Goal: Task Accomplishment & Management: Manage account settings

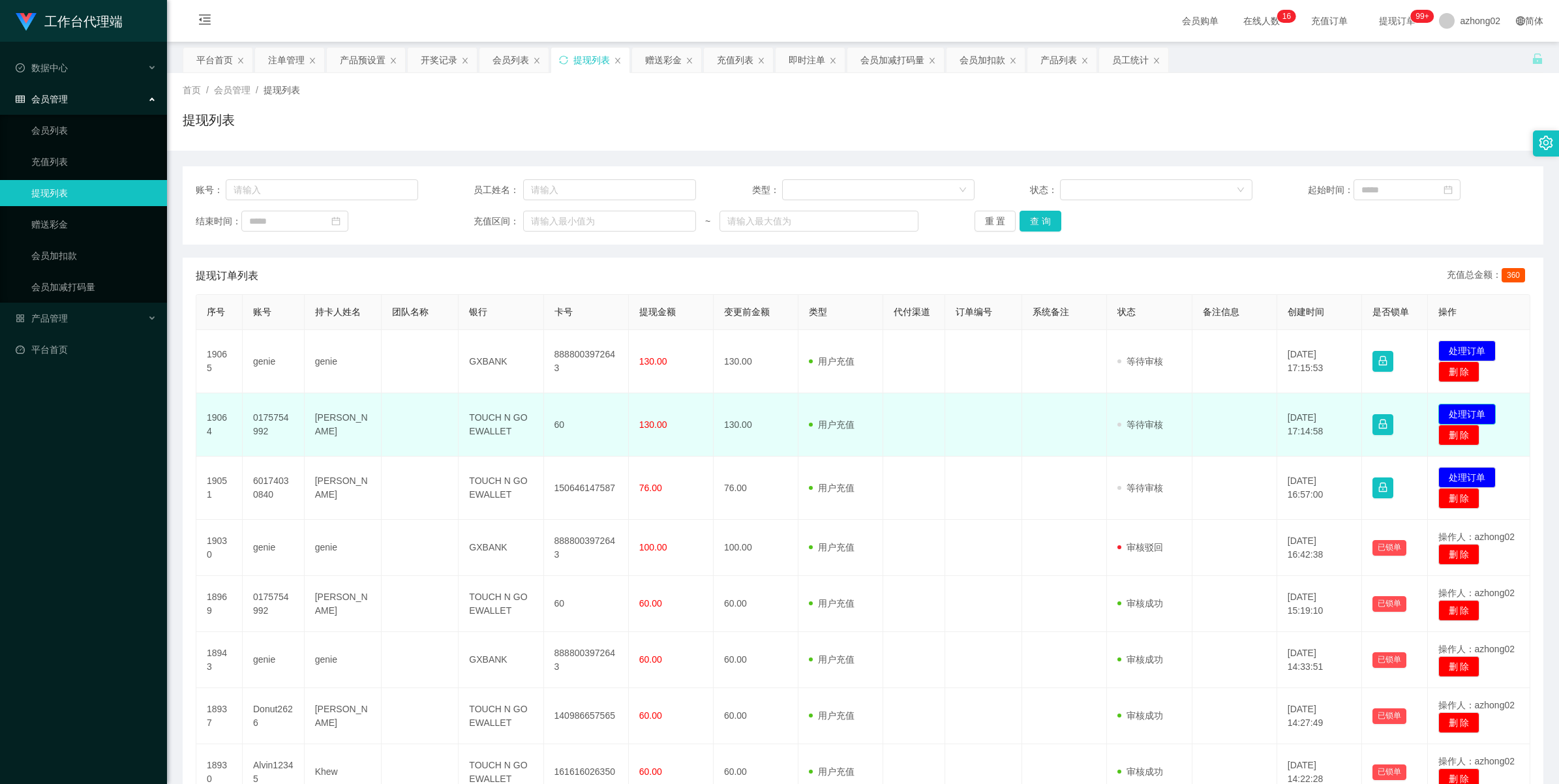
click at [1446, 412] on button "处理订单" at bounding box center [1467, 414] width 58 height 21
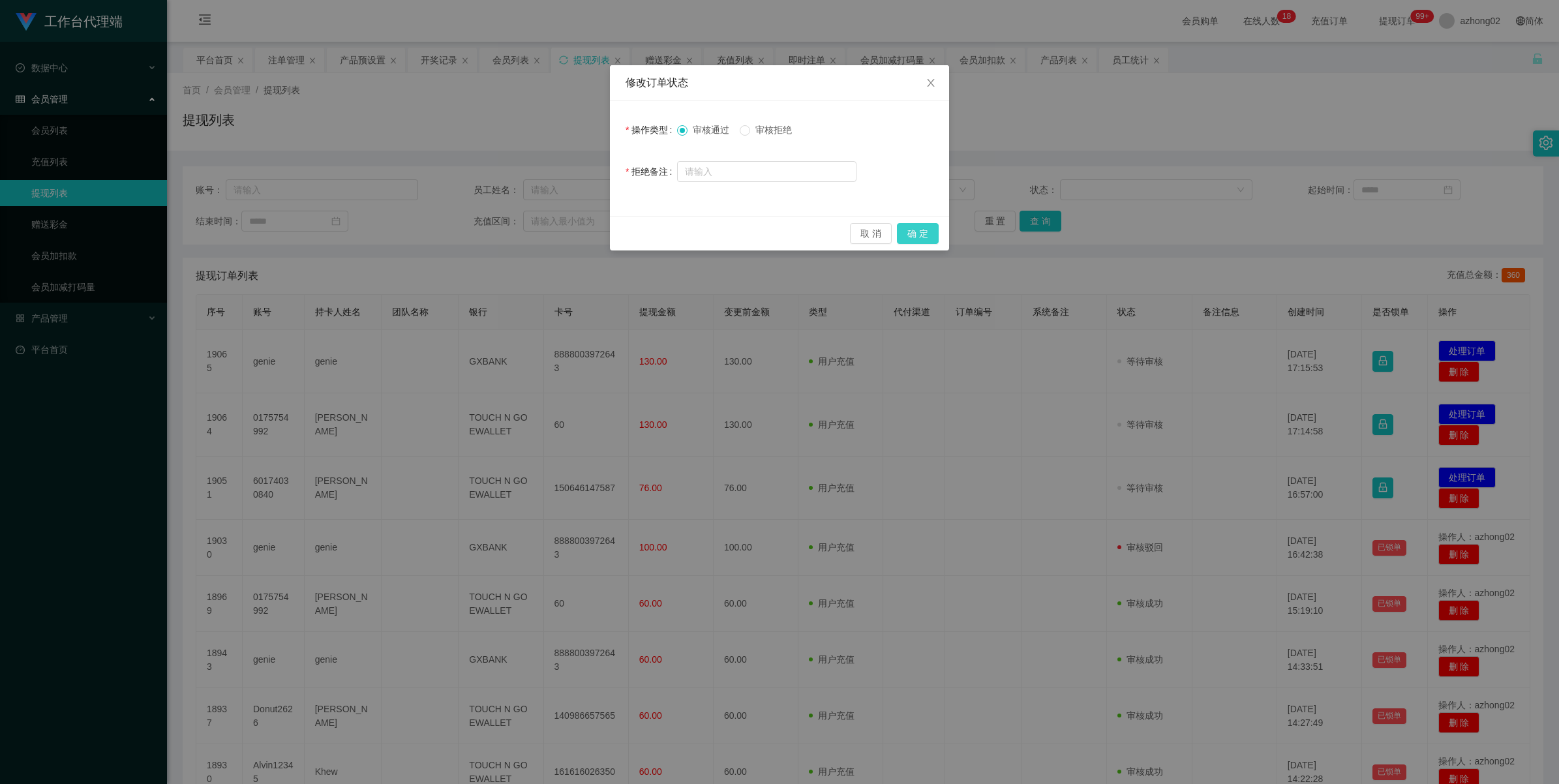
click at [915, 239] on button "确 定" at bounding box center [917, 233] width 42 height 21
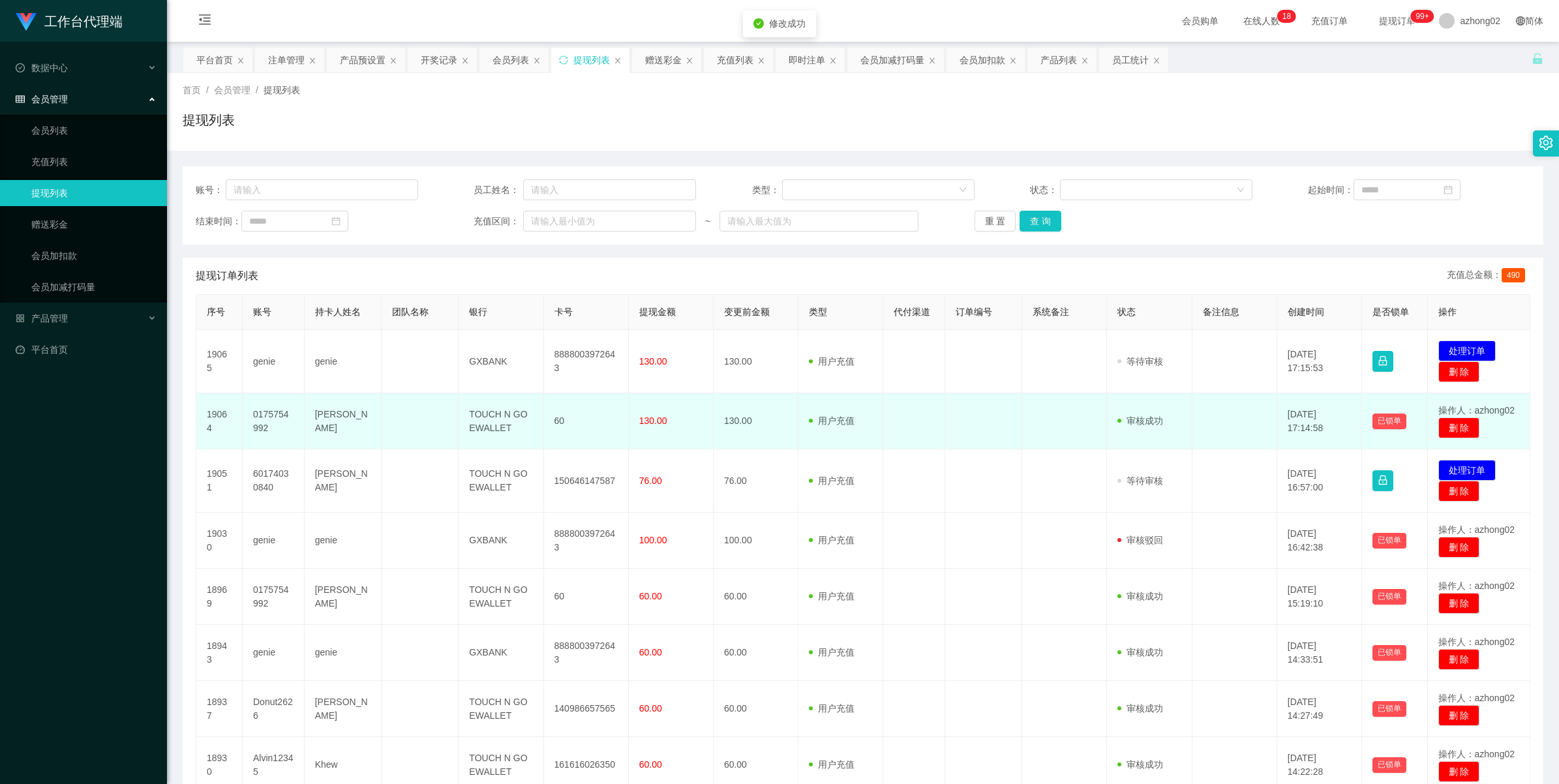
click at [266, 416] on td "0175754992" at bounding box center [273, 421] width 62 height 56
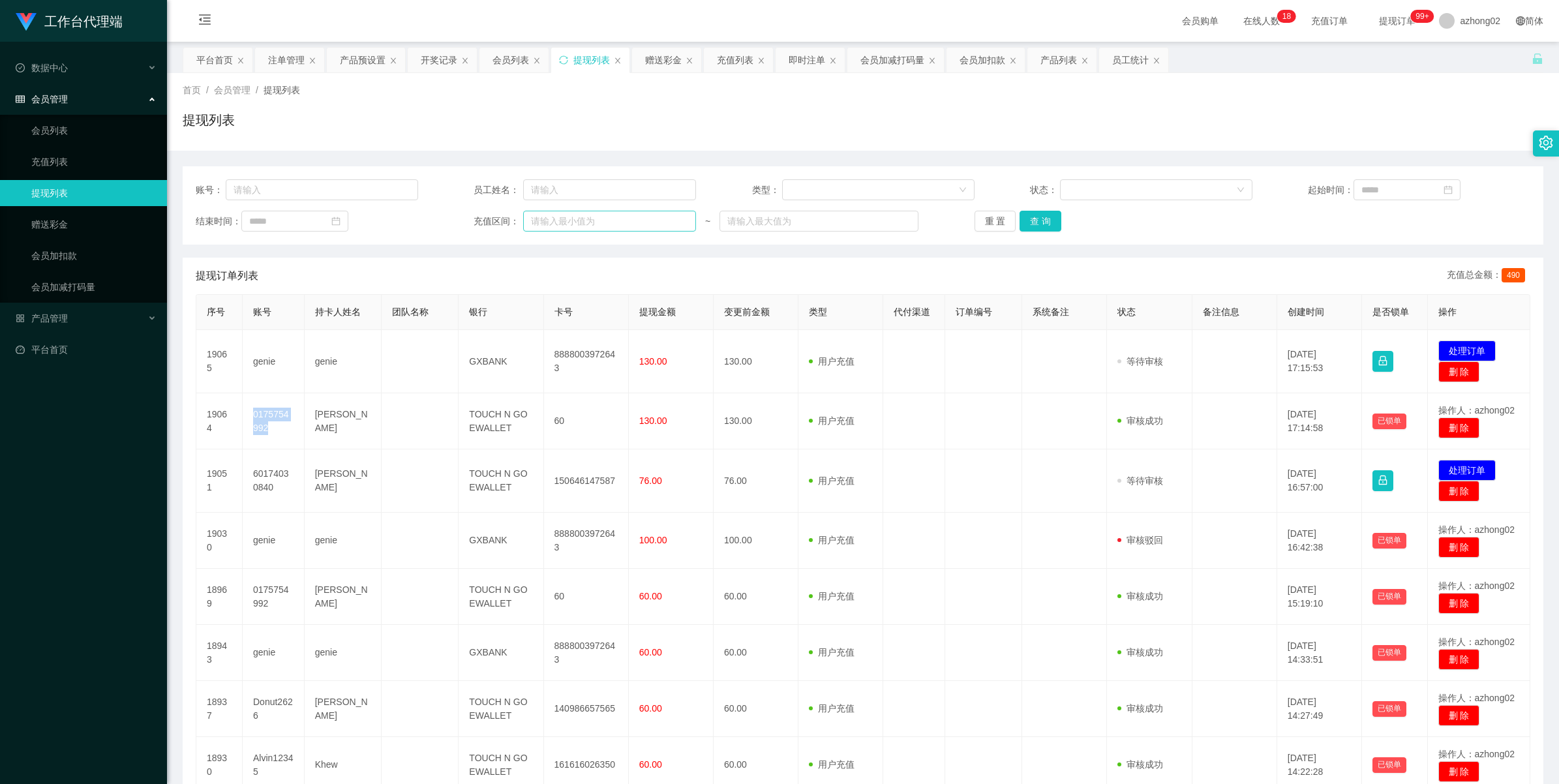
copy td "0175754992"
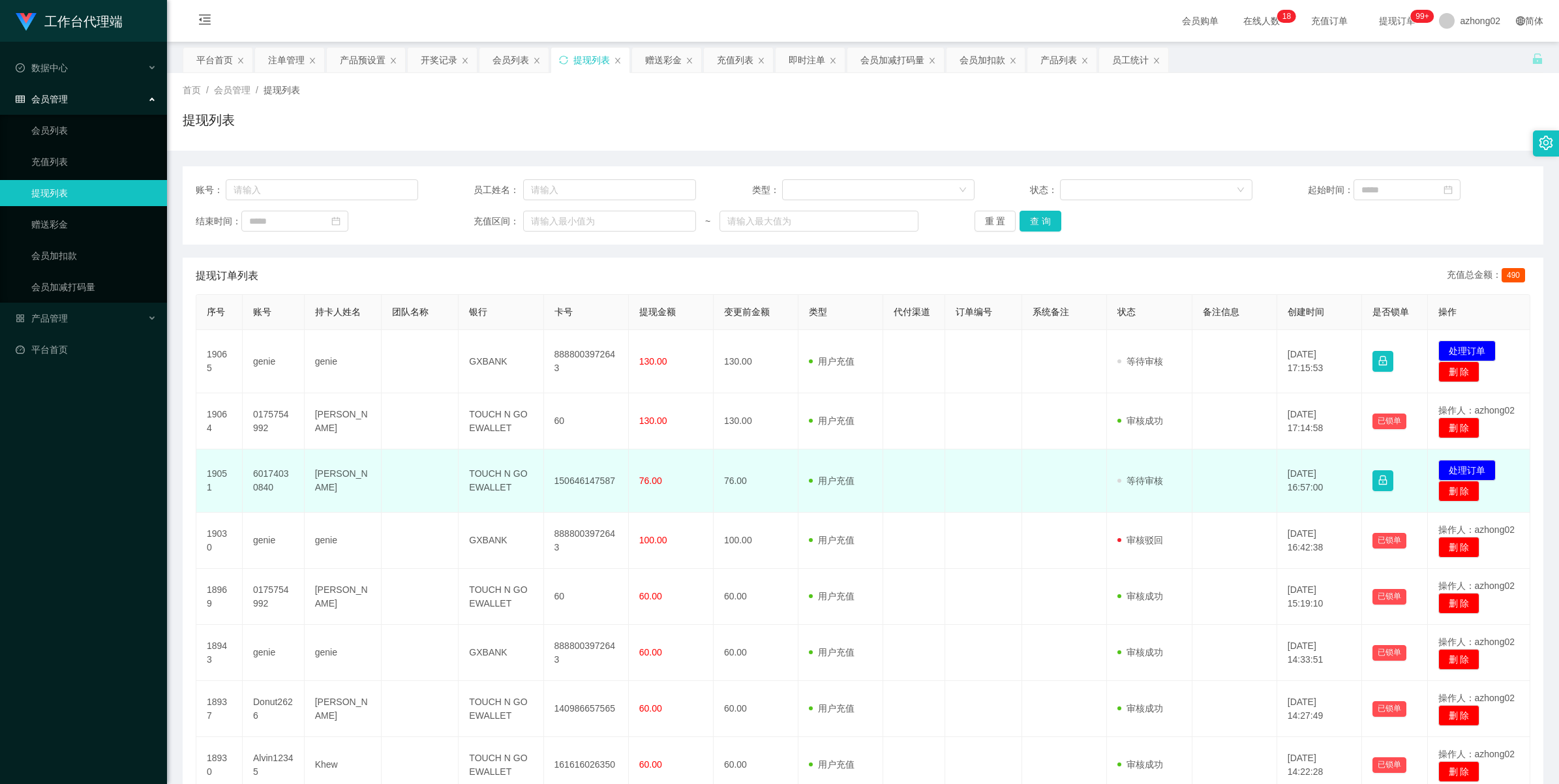
click at [579, 493] on td "150646147587" at bounding box center [586, 480] width 85 height 63
click at [573, 485] on td "150646147587" at bounding box center [586, 480] width 85 height 63
click at [572, 484] on td "150646147587" at bounding box center [586, 480] width 85 height 63
copy td "150646147587"
click at [1460, 477] on button "处理订单" at bounding box center [1467, 470] width 58 height 21
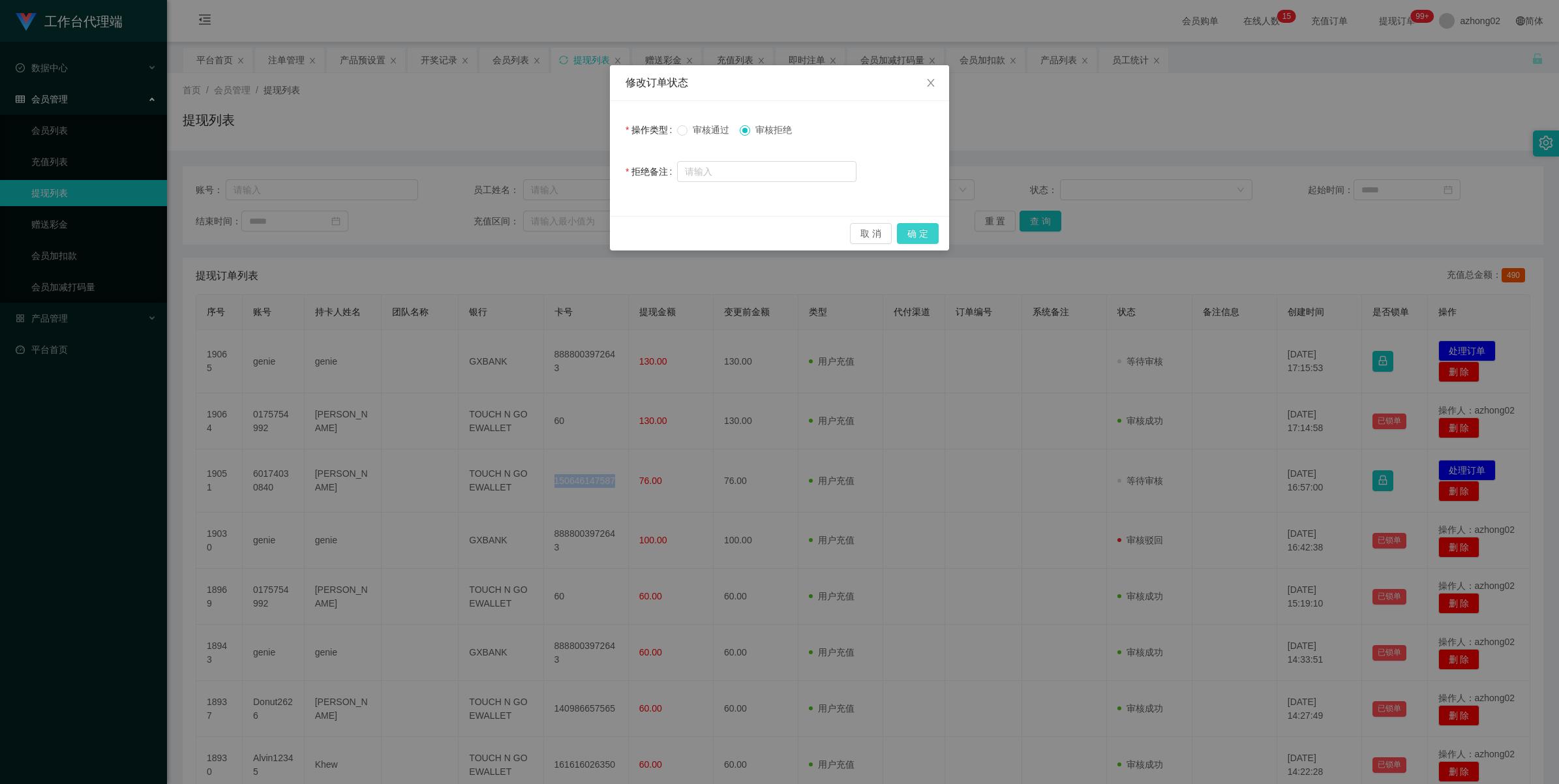
click at [919, 230] on button "确 定" at bounding box center [917, 233] width 42 height 21
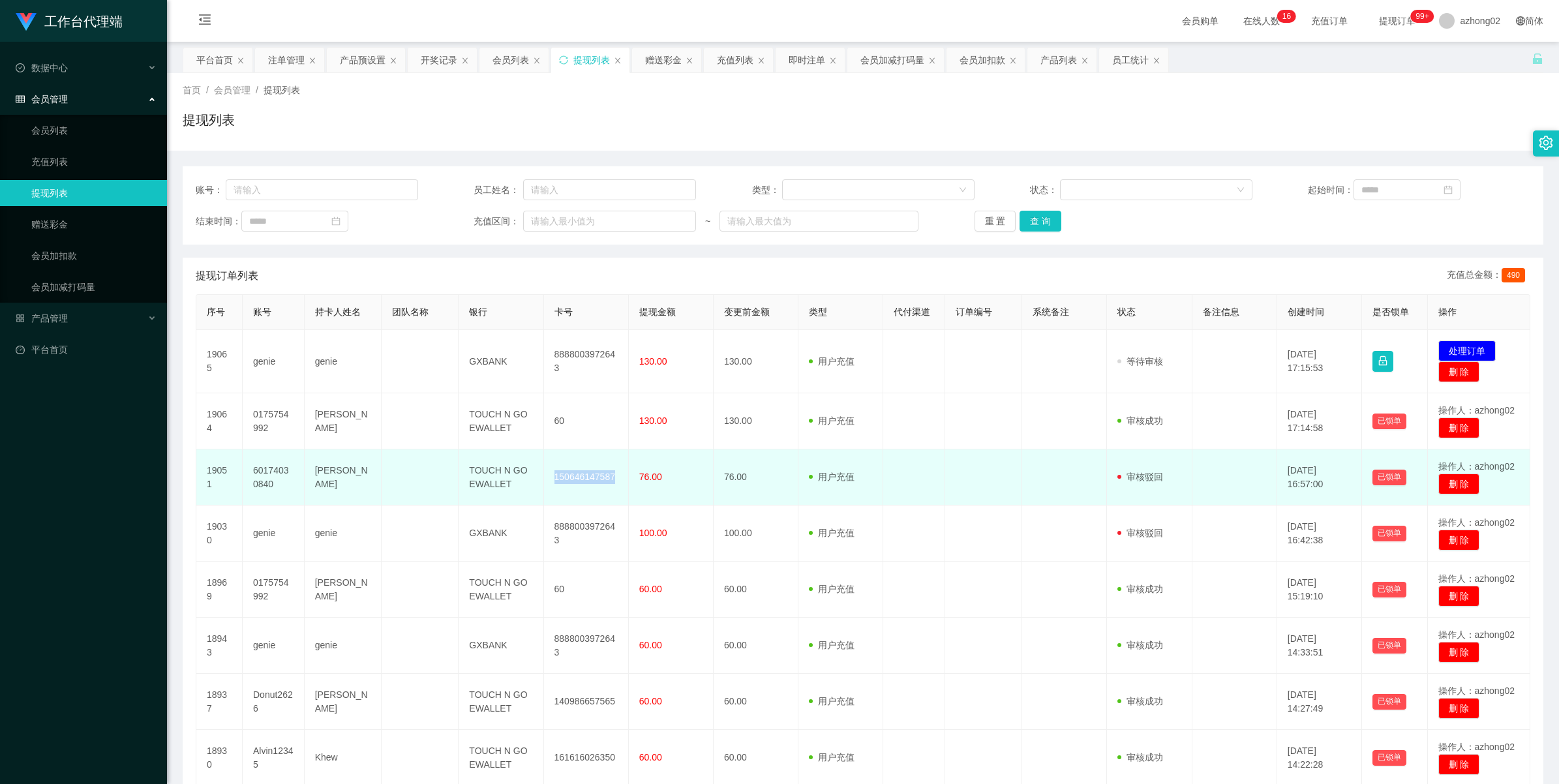
click at [585, 485] on td "150646147587" at bounding box center [586, 477] width 85 height 56
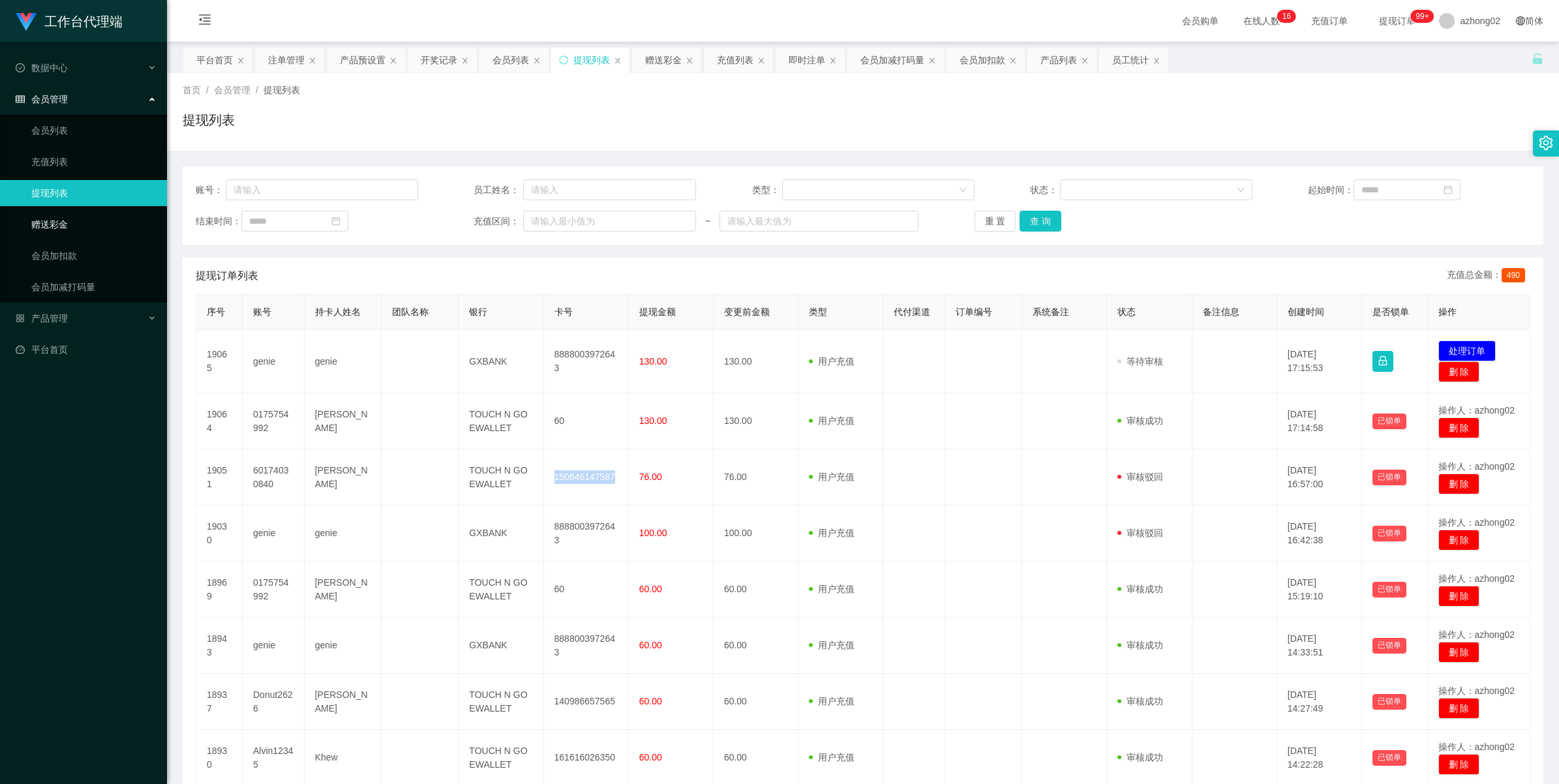
click at [68, 230] on link "赠送彩金" at bounding box center [94, 224] width 125 height 26
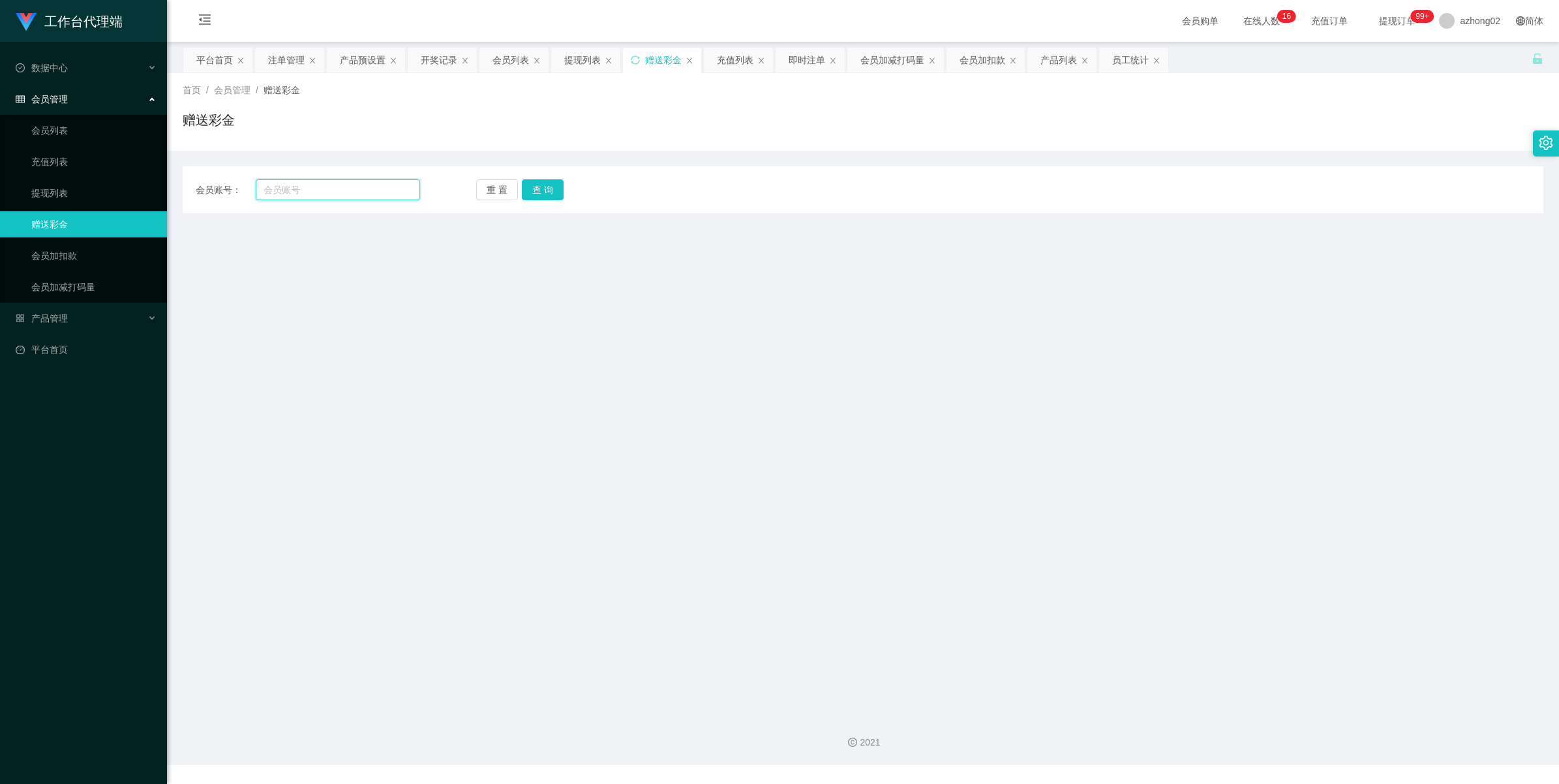
click at [366, 189] on input "text" at bounding box center [338, 189] width 164 height 21
paste input "150646147587"
type input "150646147587"
click at [552, 183] on button "查 询" at bounding box center [543, 189] width 42 height 21
click at [541, 194] on button "查 询" at bounding box center [543, 189] width 42 height 21
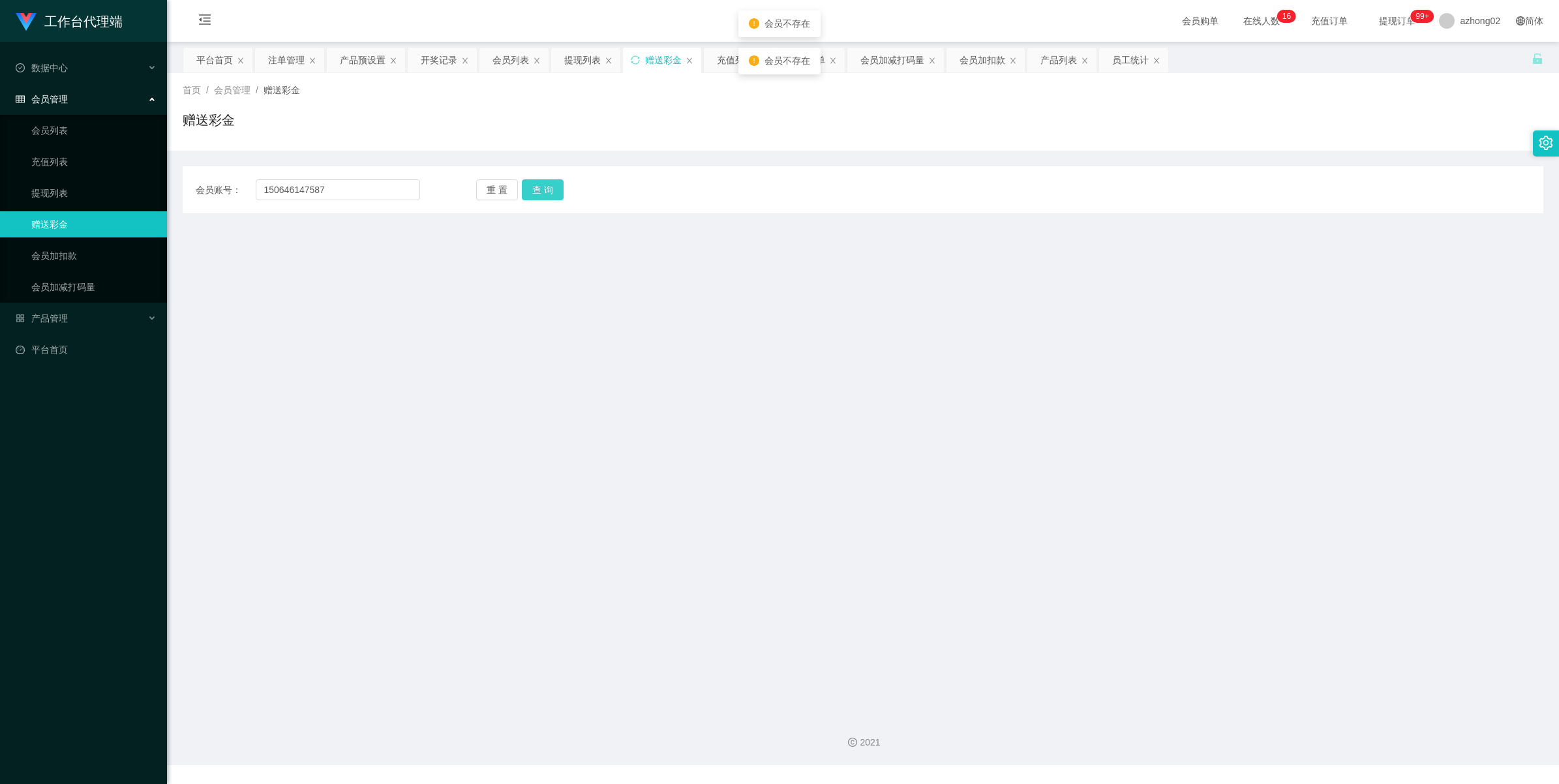
click at [540, 194] on button "查 询" at bounding box center [543, 189] width 42 height 21
click at [538, 194] on button "查 询" at bounding box center [543, 189] width 42 height 21
click at [356, 193] on input "150646147587" at bounding box center [338, 189] width 164 height 21
click at [383, 191] on input "150646147587" at bounding box center [338, 189] width 164 height 21
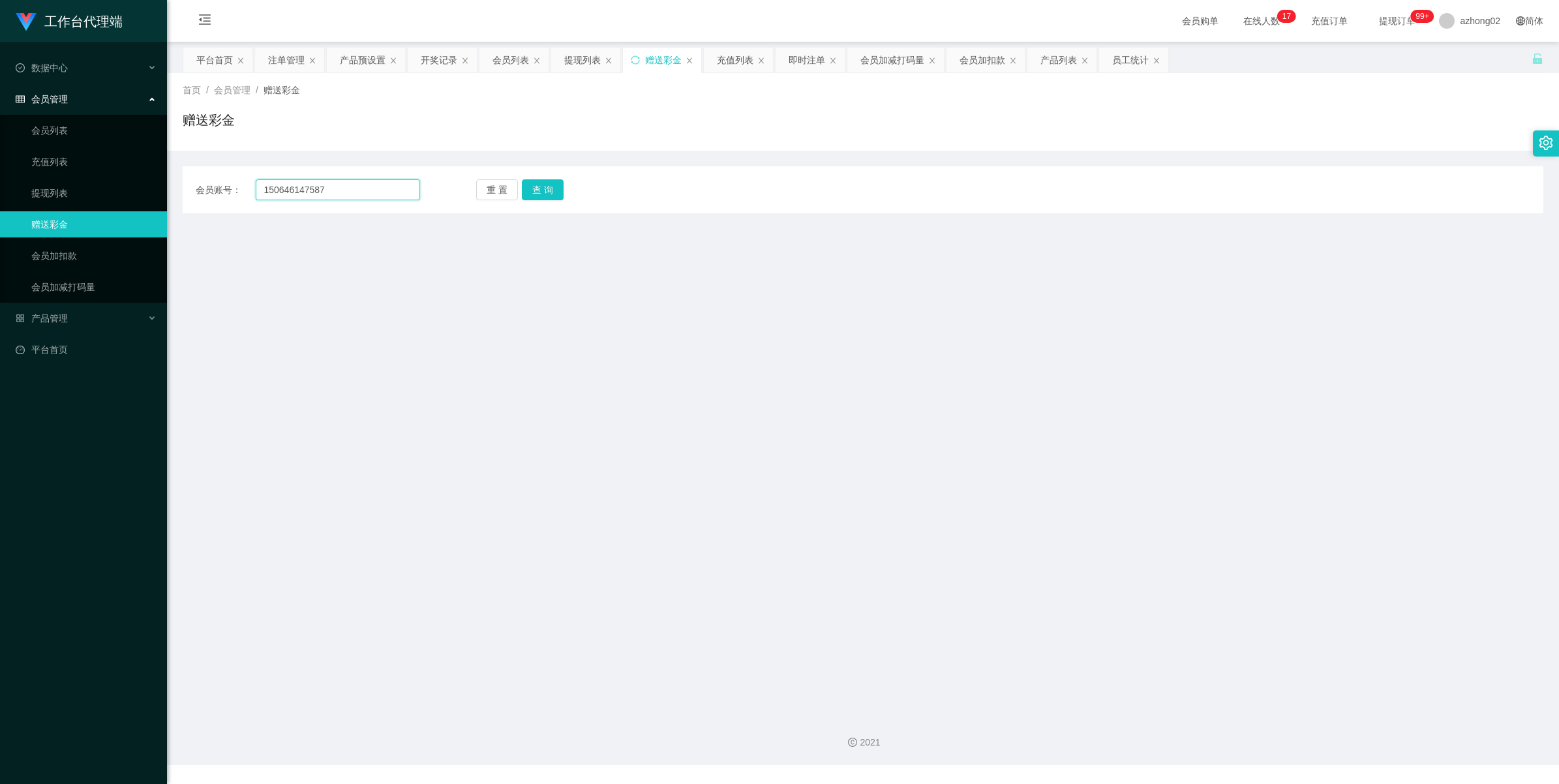
paste input "60174030840"
type input "60174030840"
click at [558, 190] on button "查 询" at bounding box center [543, 189] width 42 height 21
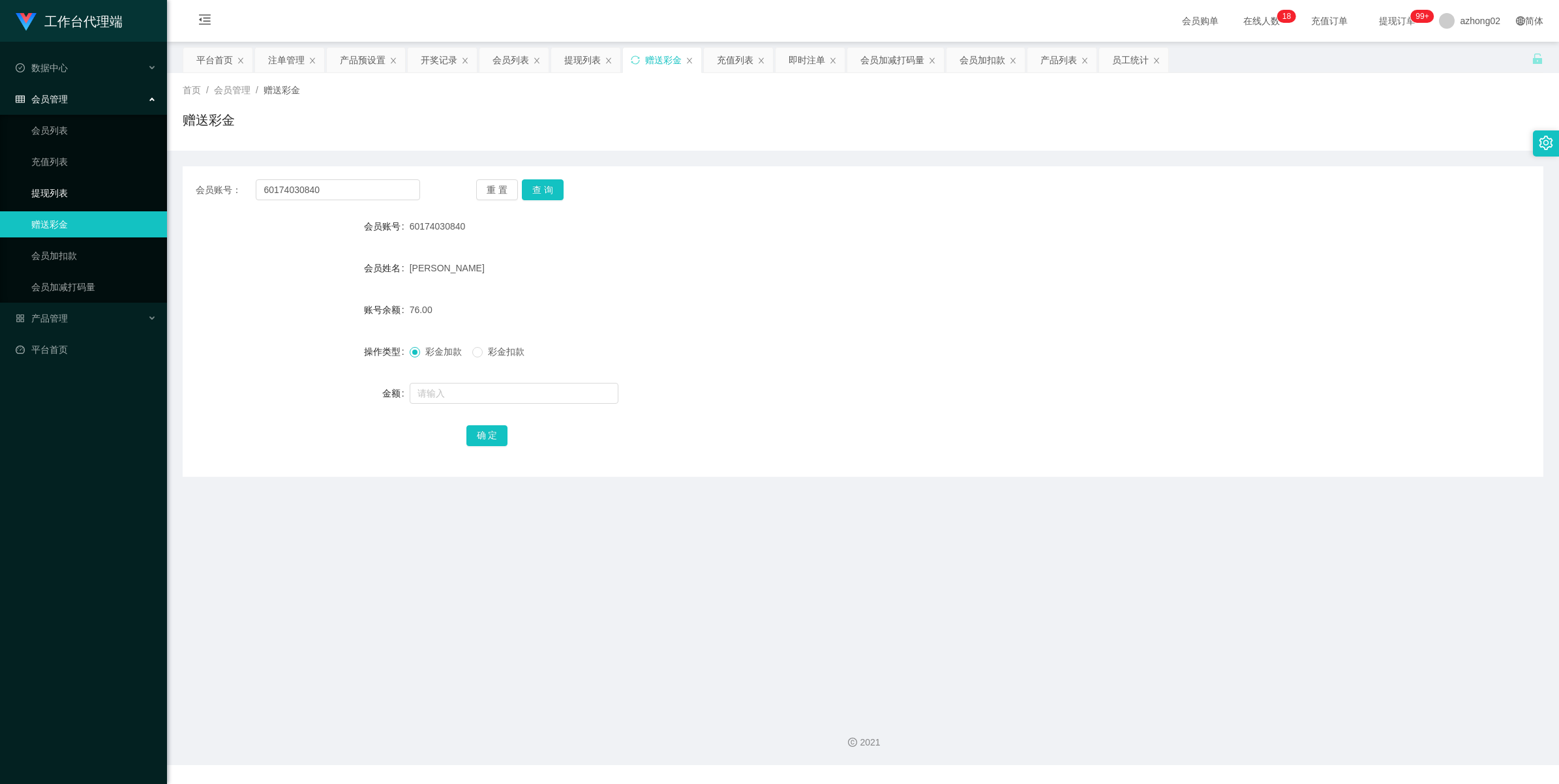
click at [57, 180] on link "提现列表" at bounding box center [94, 193] width 125 height 26
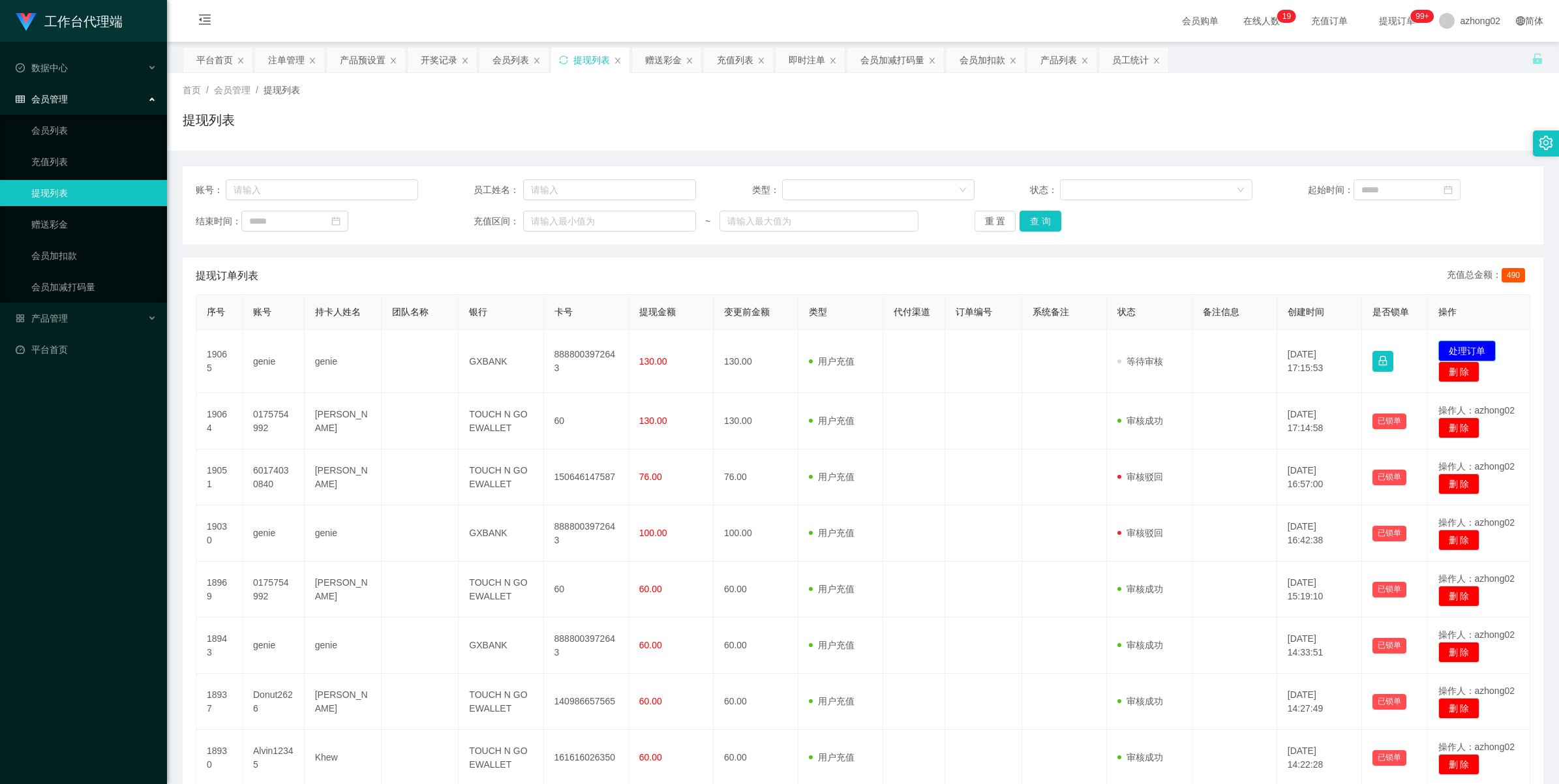
click at [1481, 350] on button "处理订单" at bounding box center [1467, 350] width 58 height 21
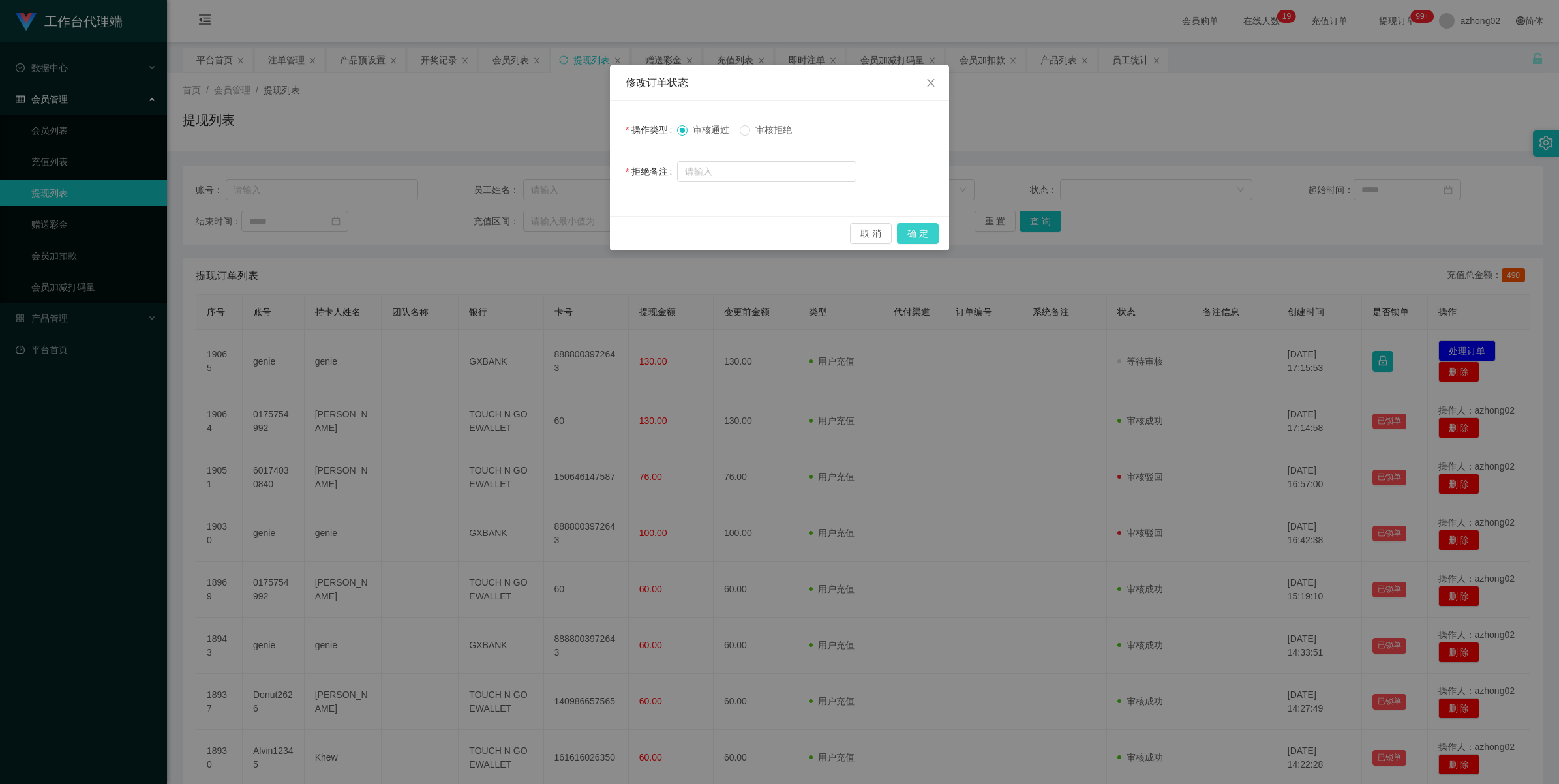
click at [899, 227] on button "确 定" at bounding box center [917, 233] width 42 height 21
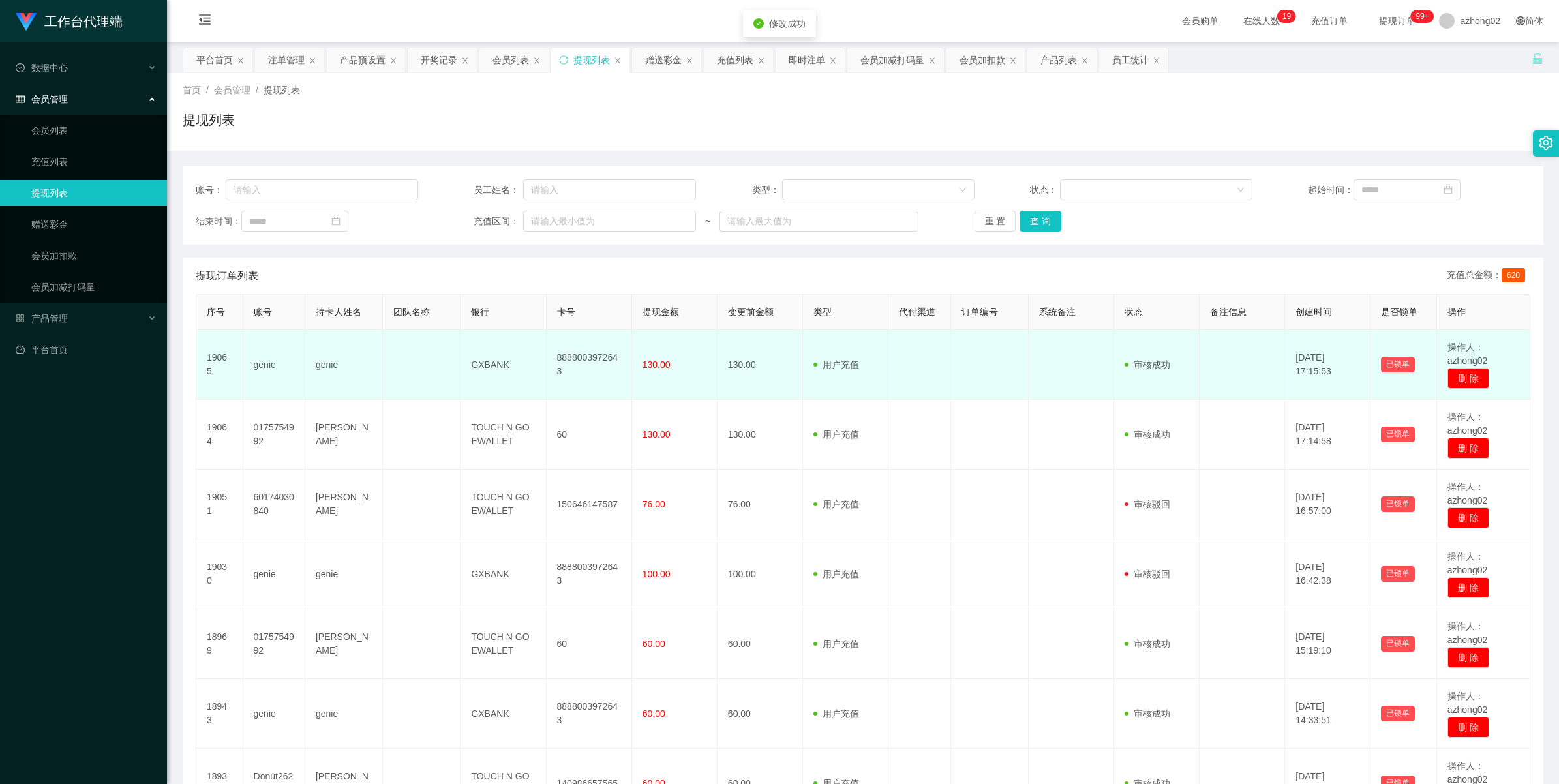
click at [580, 351] on td "8888003972643" at bounding box center [590, 365] width 85 height 70
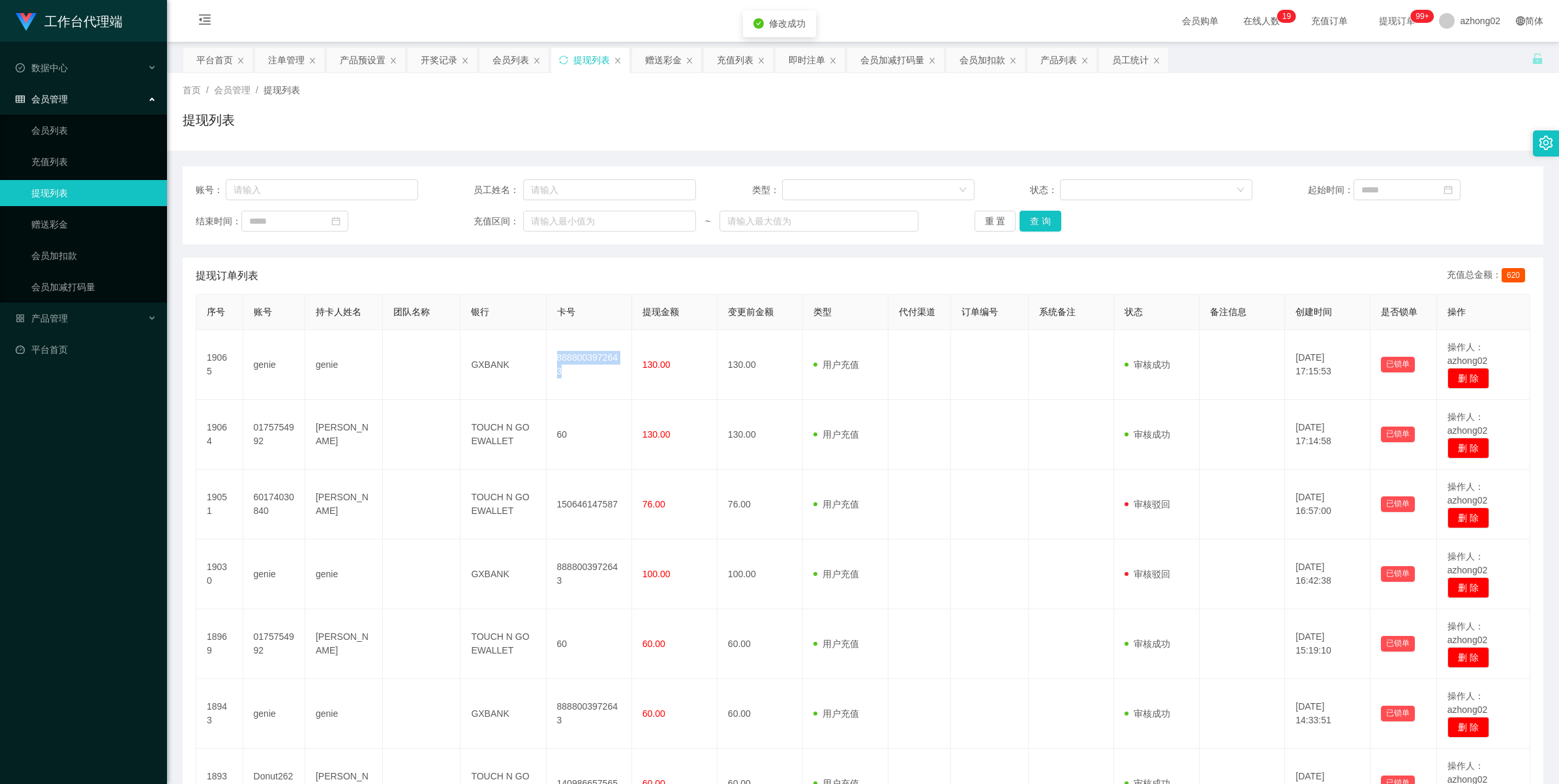
copy td "8888003972643"
